Goal: Navigation & Orientation: Find specific page/section

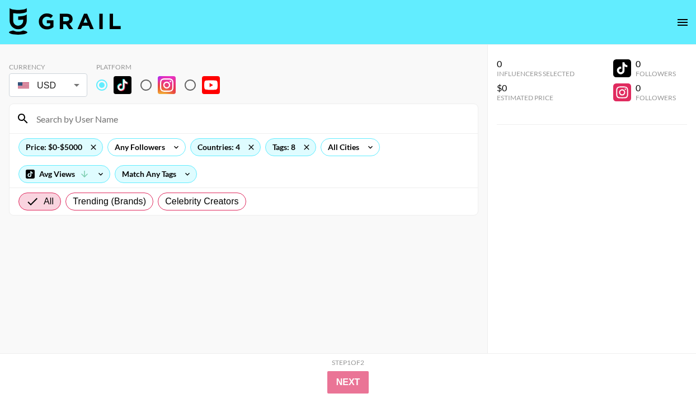
scroll to position [4269, 0]
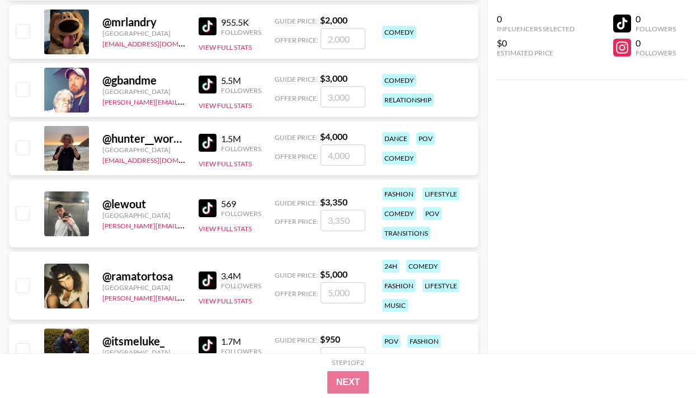
click at [213, 142] on img at bounding box center [208, 143] width 18 height 18
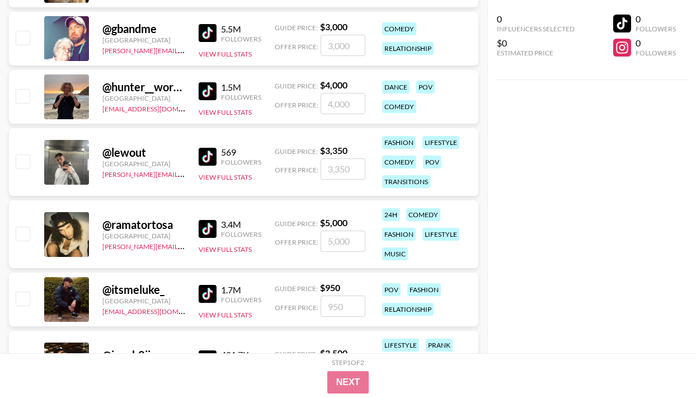
scroll to position [4365, 0]
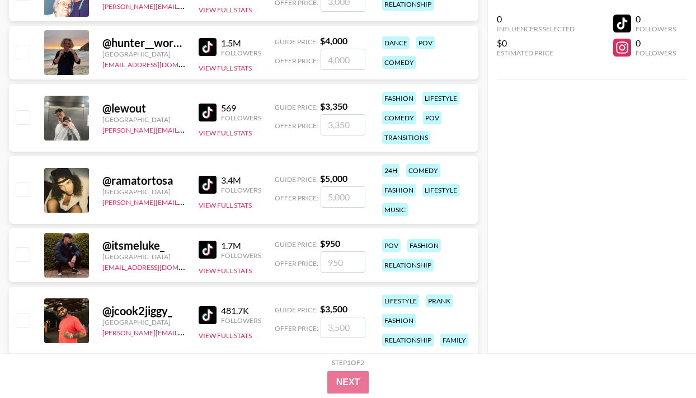
click at [207, 116] on img at bounding box center [208, 112] width 18 height 18
click at [215, 183] on img at bounding box center [208, 185] width 18 height 18
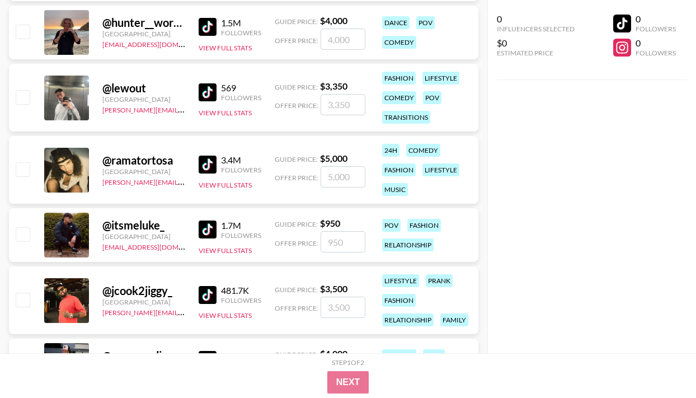
scroll to position [4385, 0]
click at [206, 223] on img at bounding box center [208, 229] width 18 height 18
click at [205, 293] on img at bounding box center [208, 294] width 18 height 18
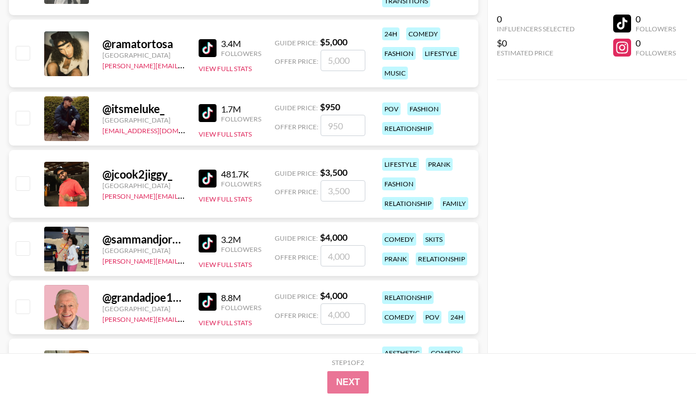
scroll to position [4502, 0]
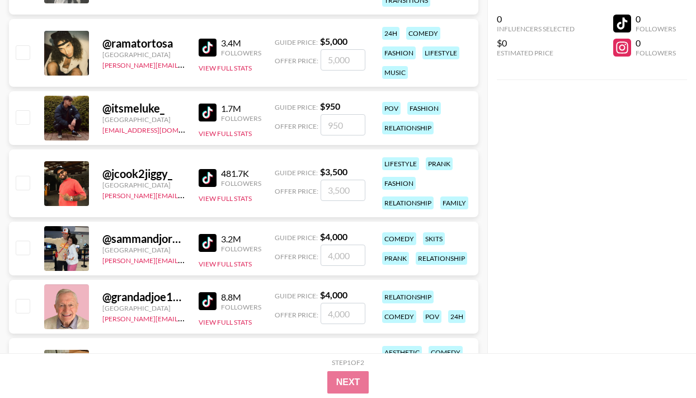
click at [209, 239] on img at bounding box center [208, 243] width 18 height 18
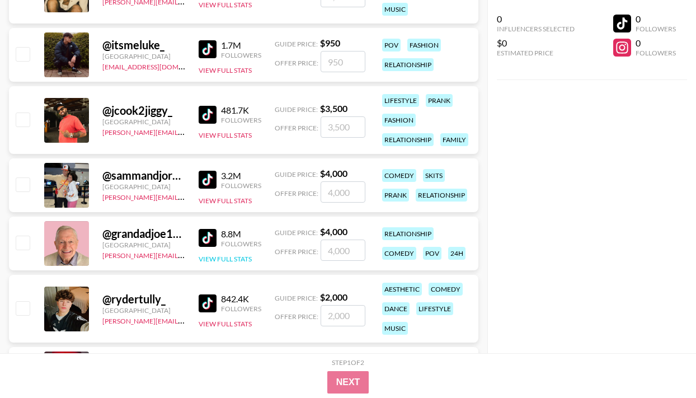
scroll to position [4582, 0]
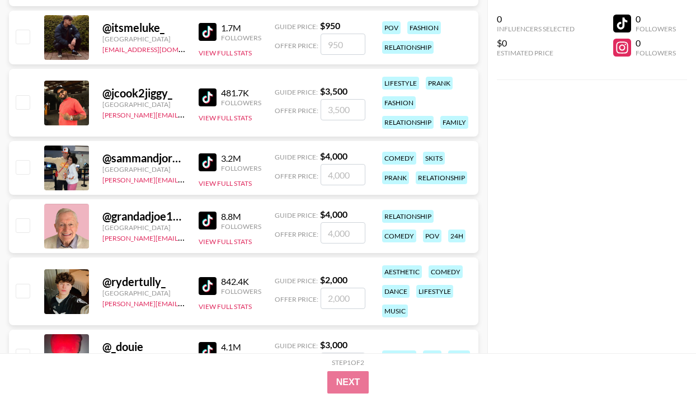
click at [210, 217] on img at bounding box center [208, 220] width 18 height 18
click at [213, 283] on img at bounding box center [208, 286] width 18 height 18
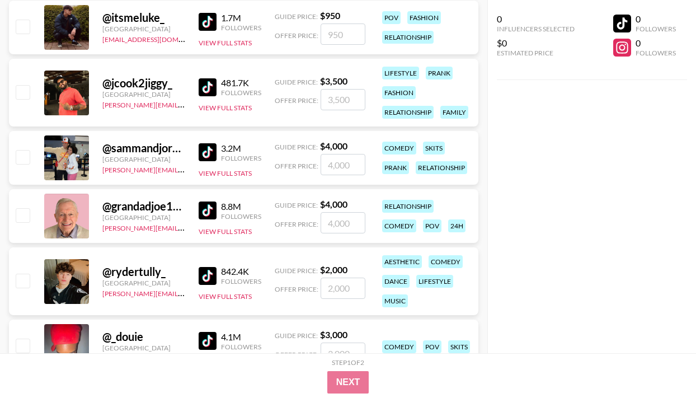
scroll to position [4605, 0]
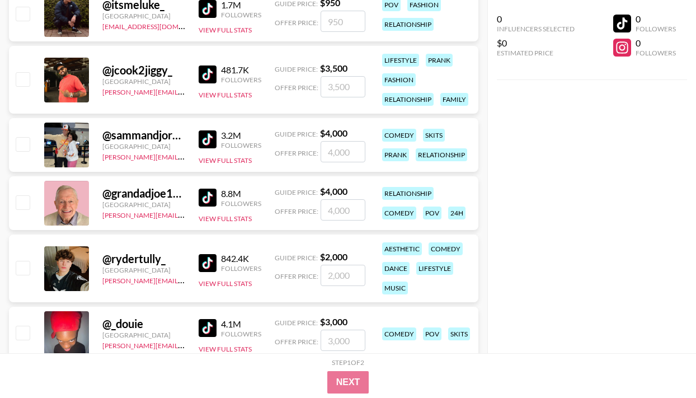
click at [203, 324] on img at bounding box center [208, 328] width 18 height 18
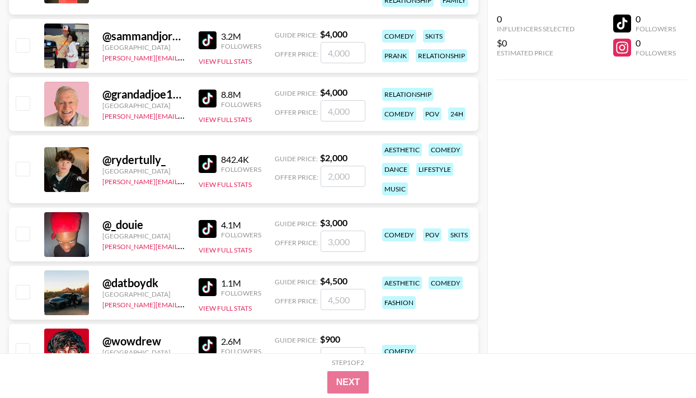
scroll to position [4733, 0]
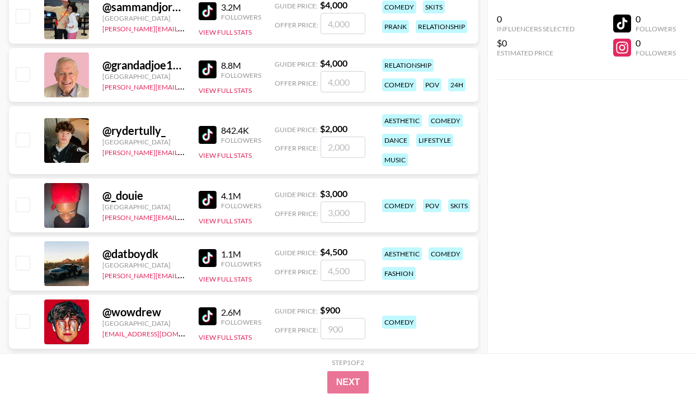
click at [211, 254] on img at bounding box center [208, 258] width 18 height 18
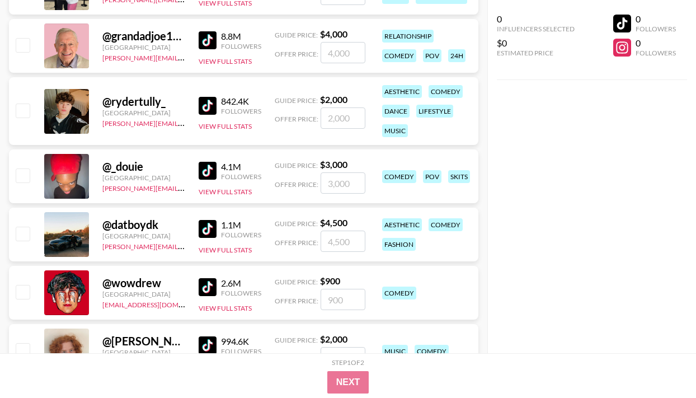
scroll to position [4785, 0]
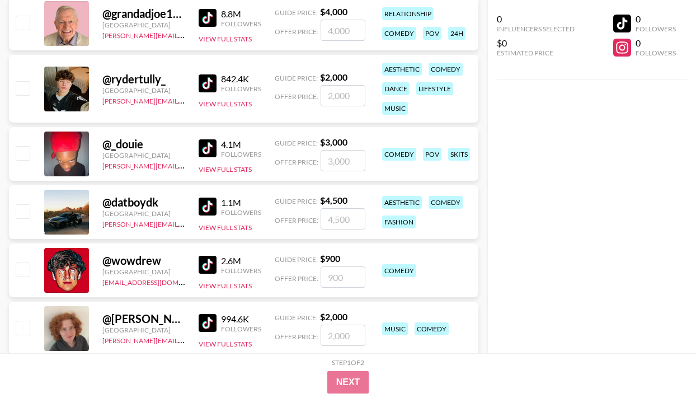
click at [203, 261] on img at bounding box center [208, 265] width 18 height 18
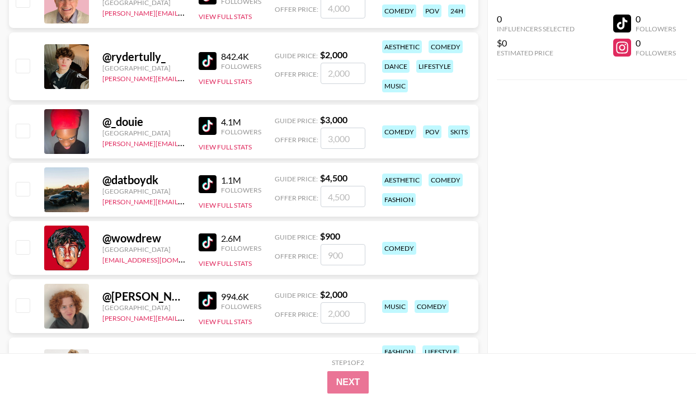
scroll to position [4830, 0]
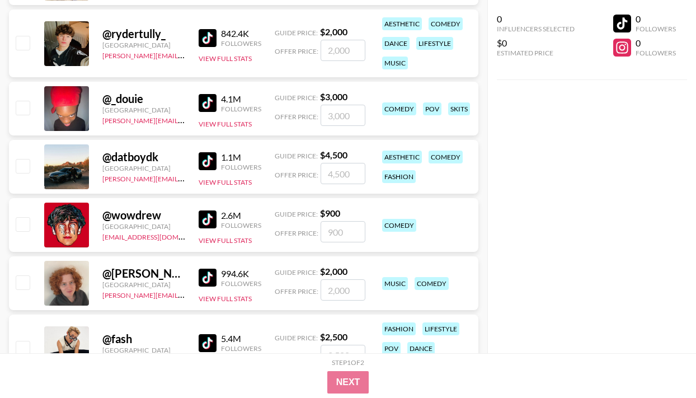
click at [212, 224] on img at bounding box center [208, 219] width 18 height 18
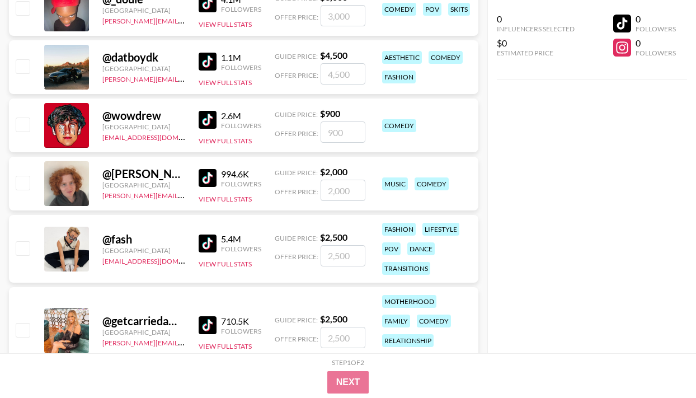
click at [213, 178] on img at bounding box center [208, 178] width 18 height 18
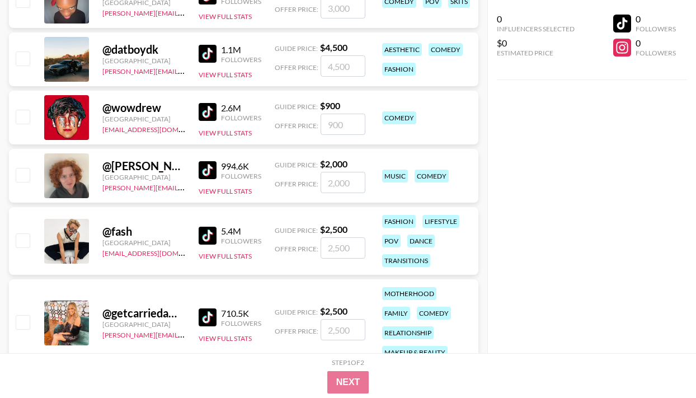
scroll to position [4948, 0]
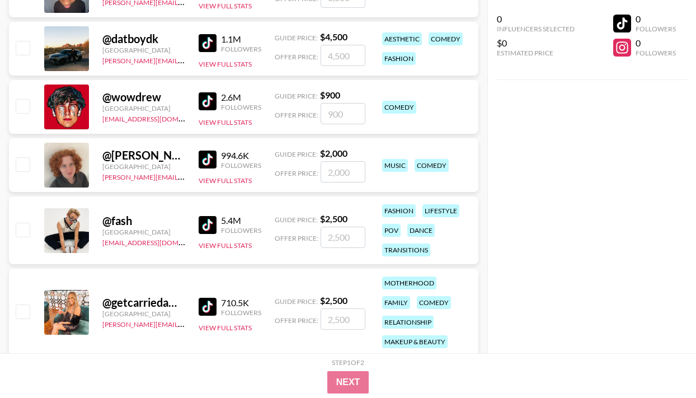
click at [208, 218] on img at bounding box center [208, 225] width 18 height 18
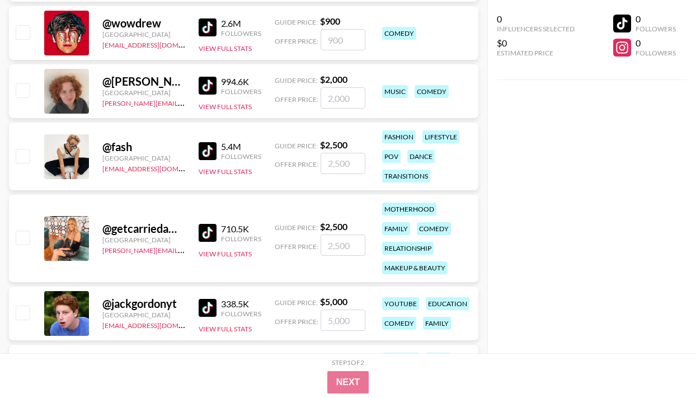
scroll to position [5023, 0]
click at [210, 229] on img at bounding box center [208, 232] width 18 height 18
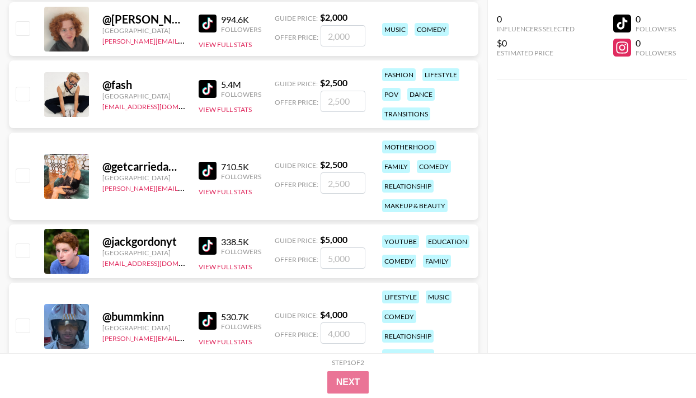
scroll to position [5084, 0]
click at [204, 246] on img at bounding box center [208, 246] width 18 height 18
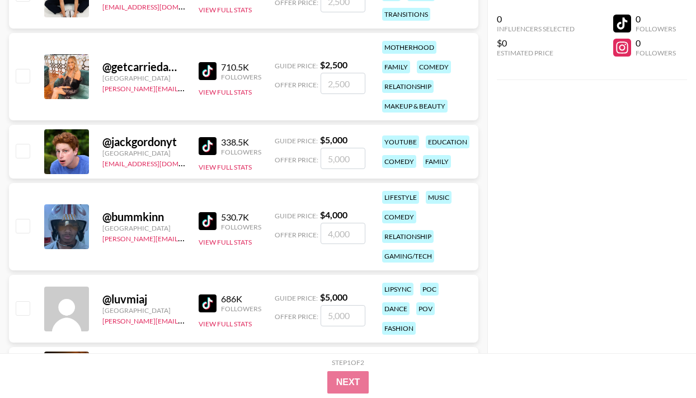
scroll to position [5195, 0]
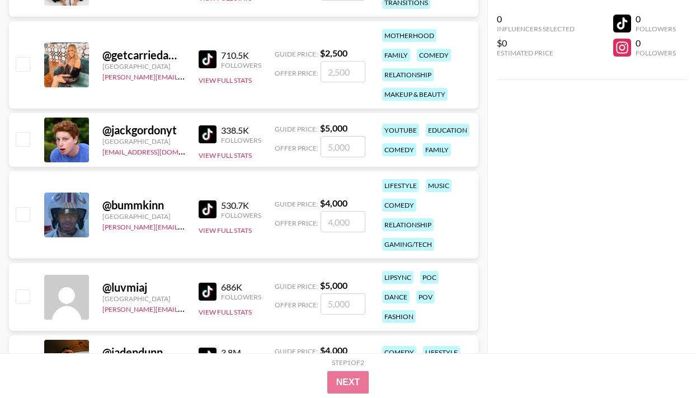
click at [211, 206] on img at bounding box center [208, 209] width 18 height 18
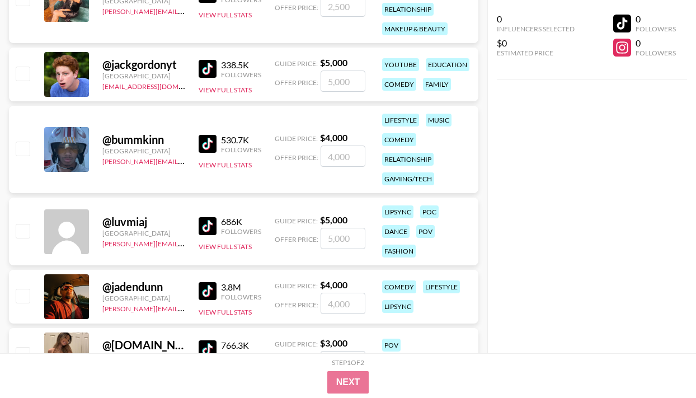
scroll to position [5279, 0]
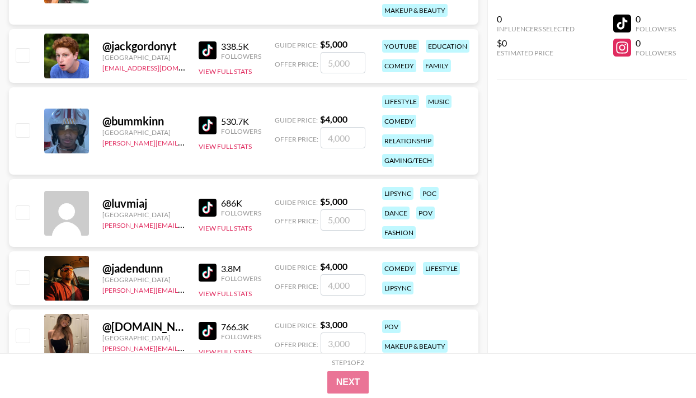
click at [209, 205] on img at bounding box center [208, 208] width 18 height 18
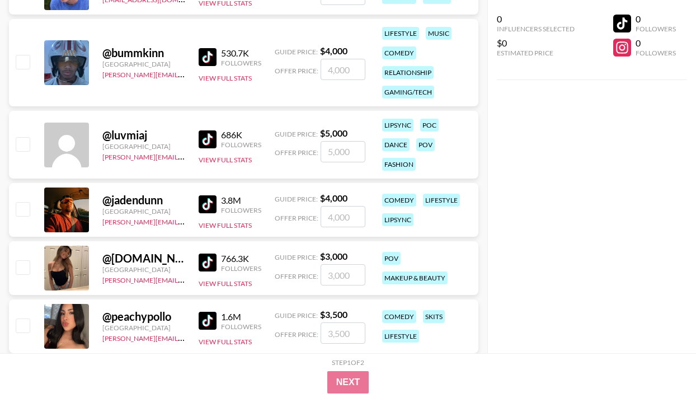
scroll to position [5348, 0]
click at [213, 201] on img at bounding box center [208, 204] width 18 height 18
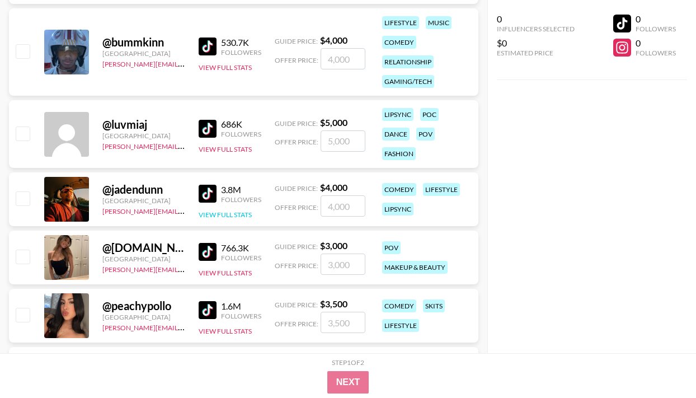
scroll to position [5371, 0]
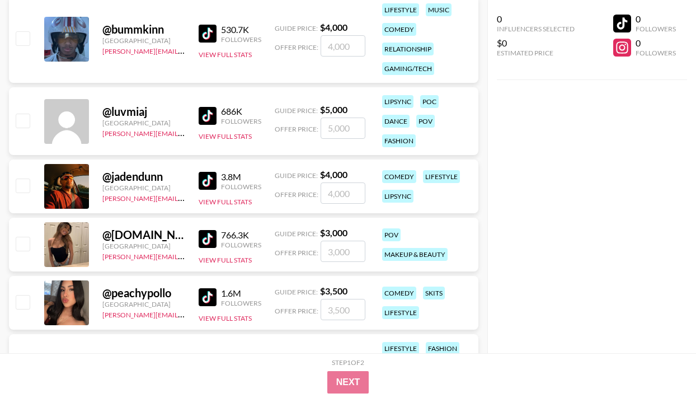
click at [211, 234] on img at bounding box center [208, 239] width 18 height 18
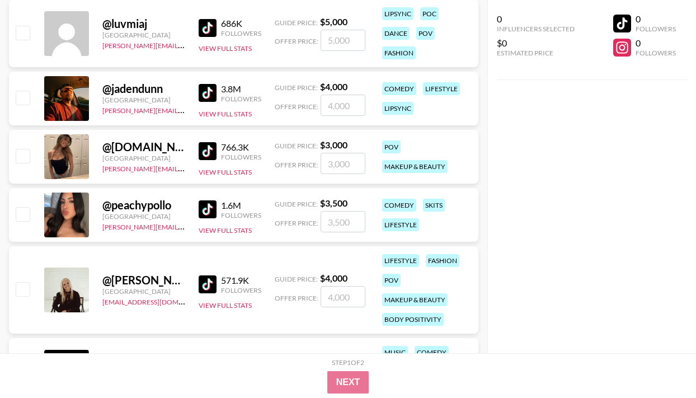
scroll to position [5460, 0]
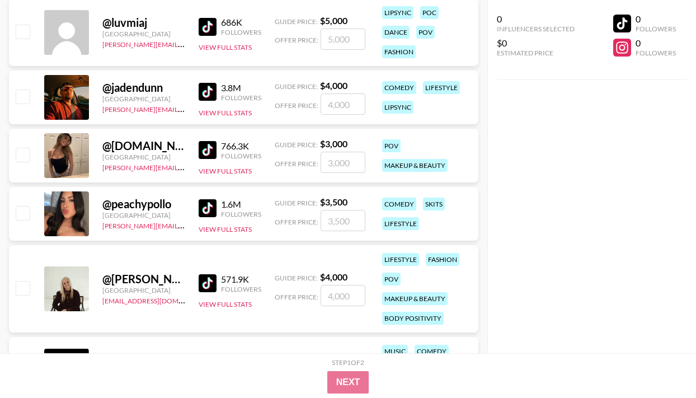
click at [212, 207] on img at bounding box center [208, 208] width 18 height 18
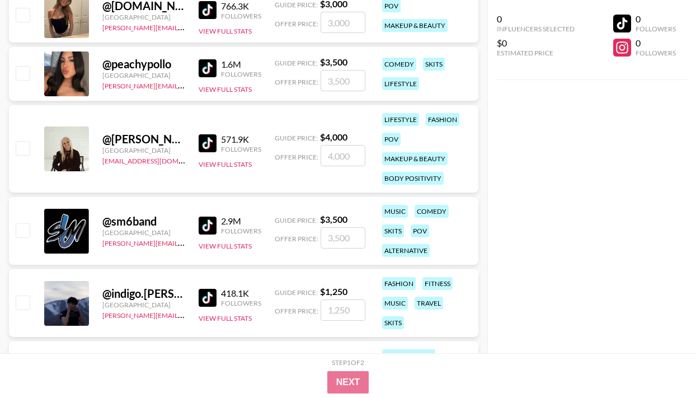
scroll to position [5612, 0]
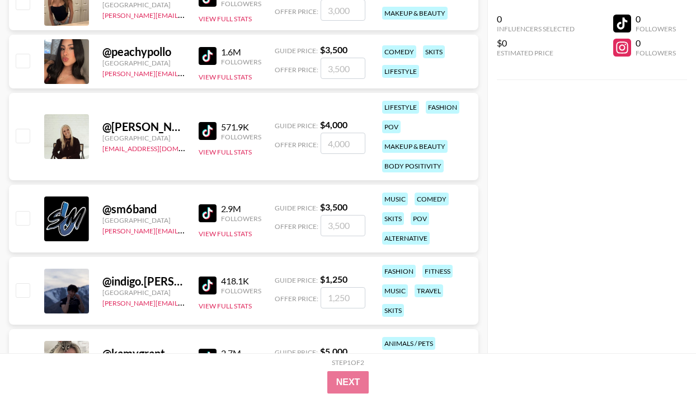
click at [207, 208] on img at bounding box center [208, 213] width 18 height 18
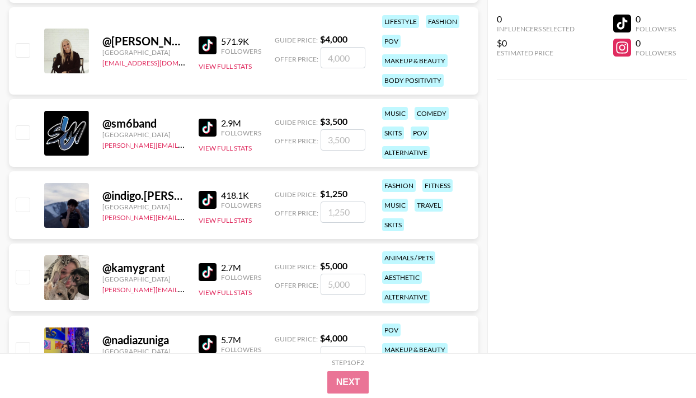
scroll to position [5749, 0]
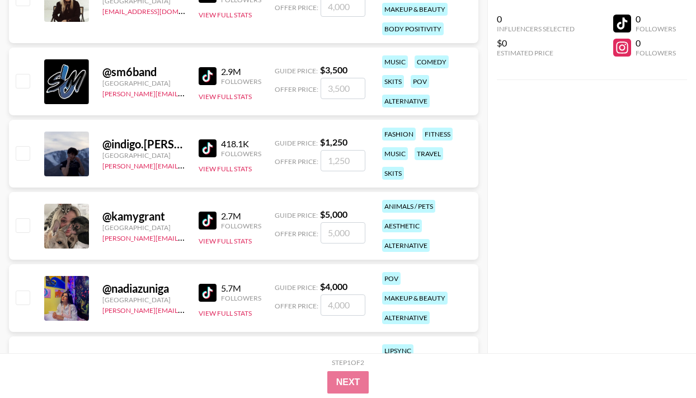
click at [206, 149] on img at bounding box center [208, 148] width 18 height 18
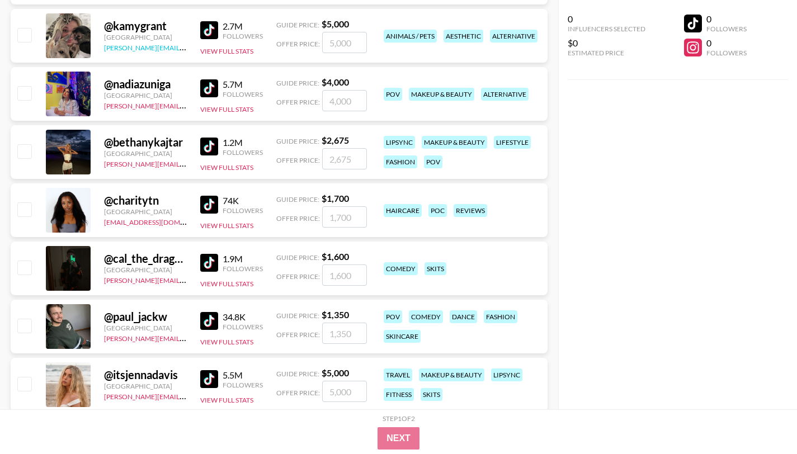
scroll to position [5763, 0]
